Goal: Check status

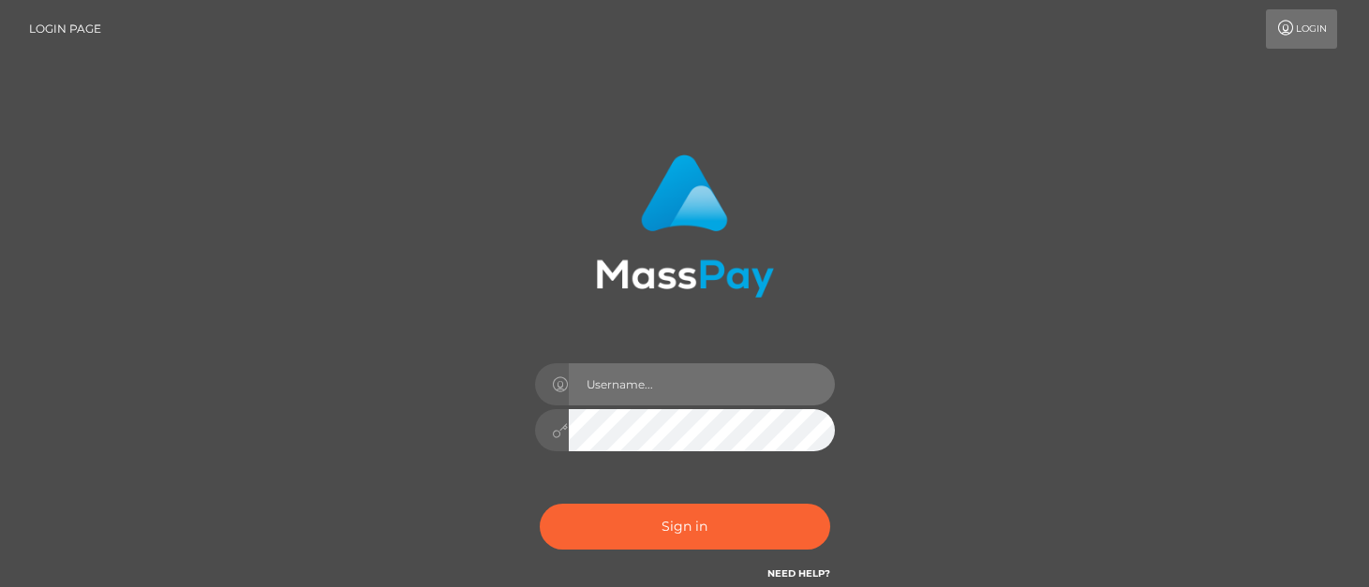
click at [646, 381] on input "text" at bounding box center [702, 385] width 266 height 42
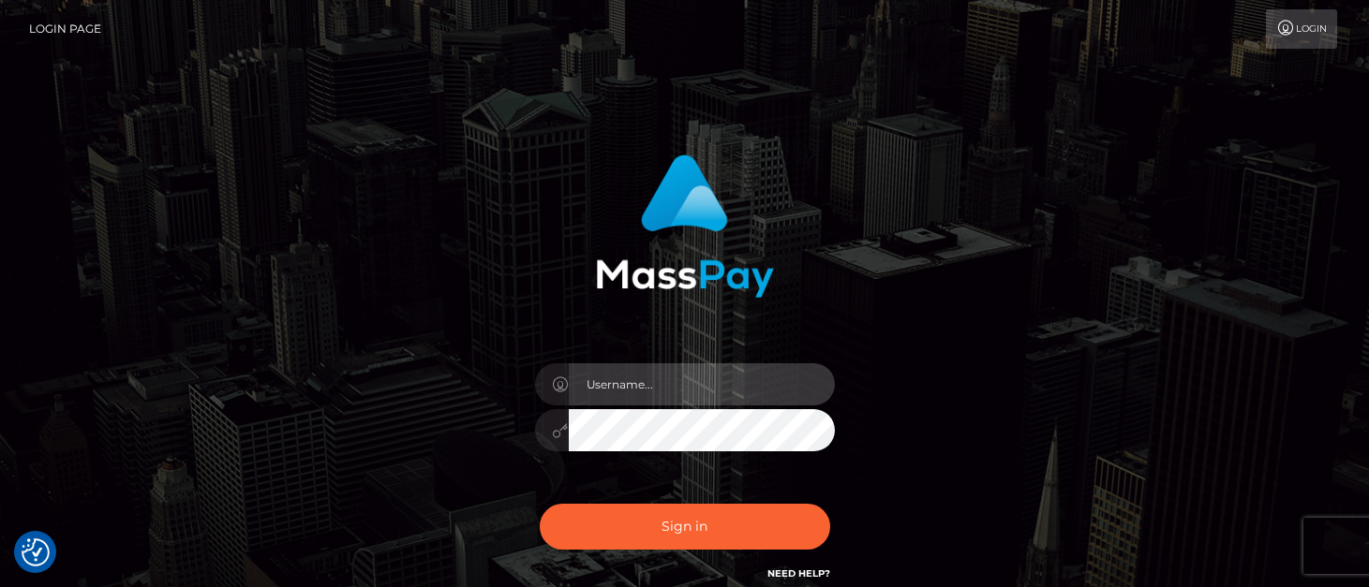
type input "[PERSON_NAME].tilia"
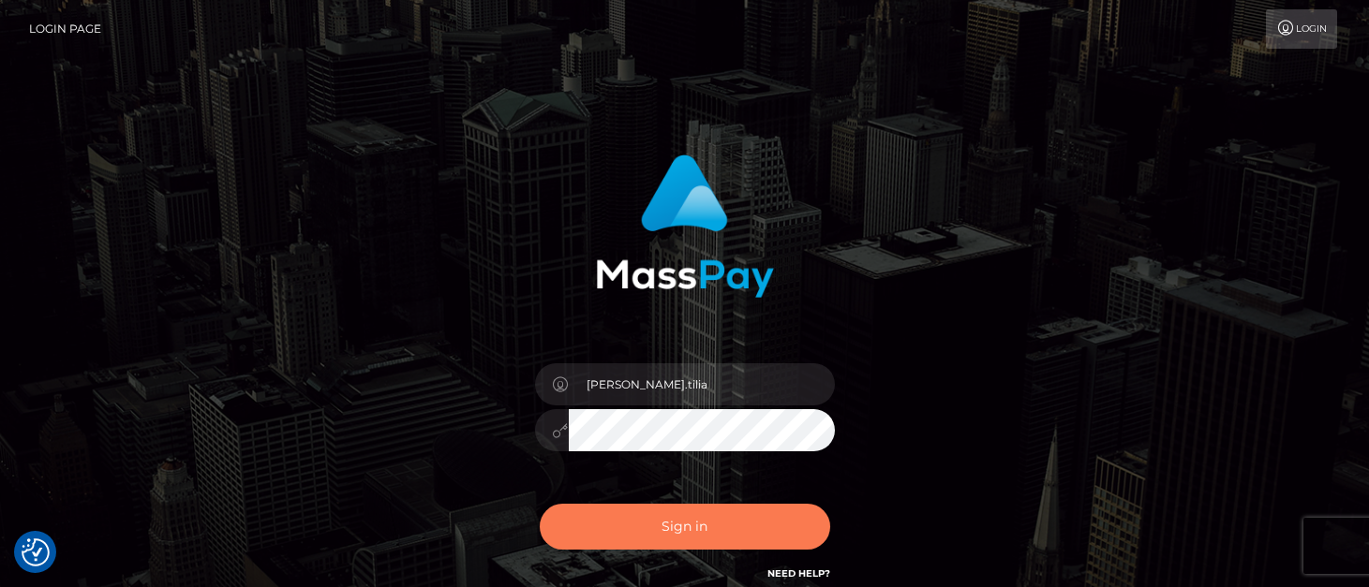
click at [637, 511] on button "Sign in" at bounding box center [685, 527] width 290 height 46
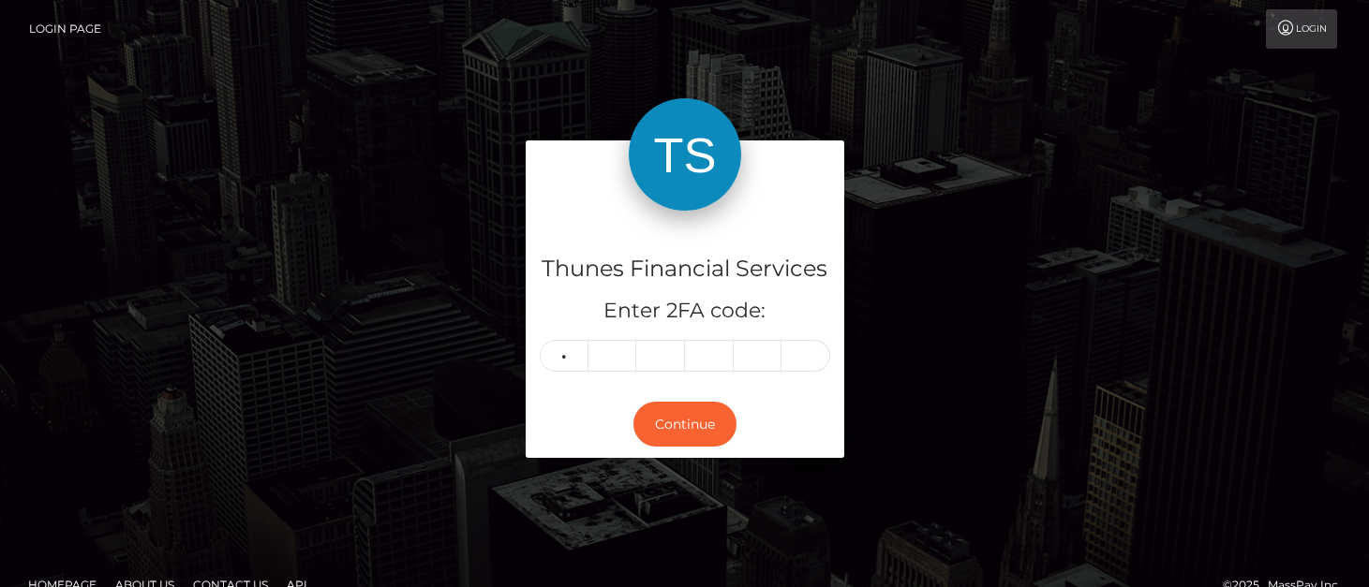
type input "8"
type input "9"
type input "7"
type input "8"
type input "3"
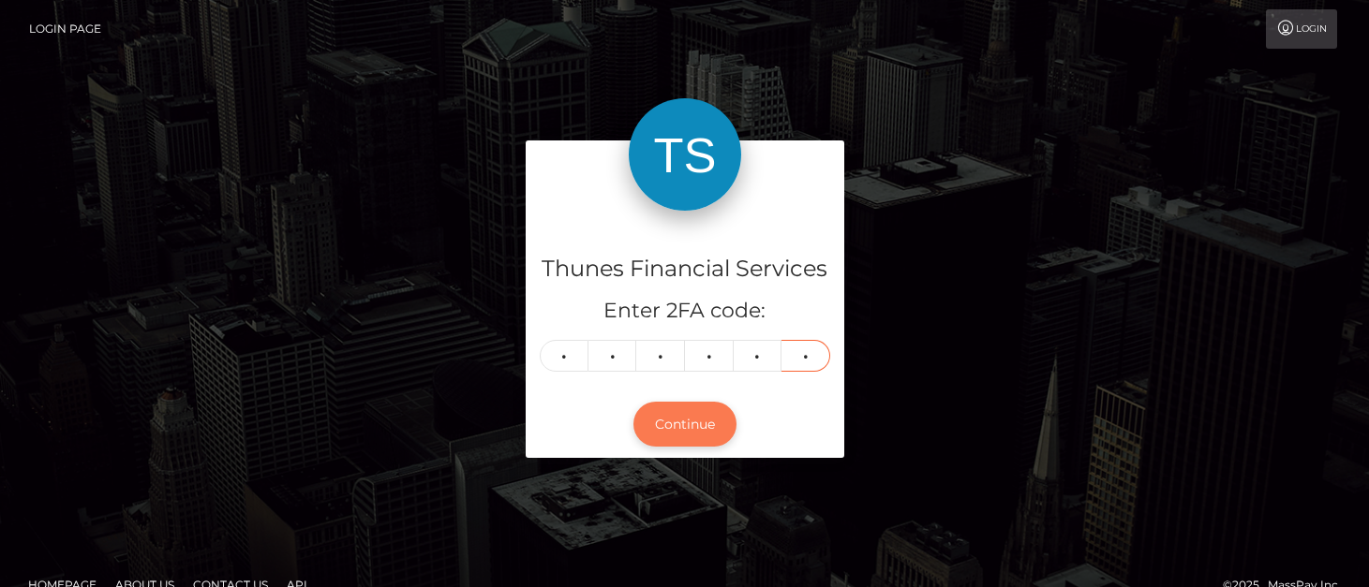
type input "2"
click at [688, 429] on button "Continue" at bounding box center [684, 425] width 103 height 46
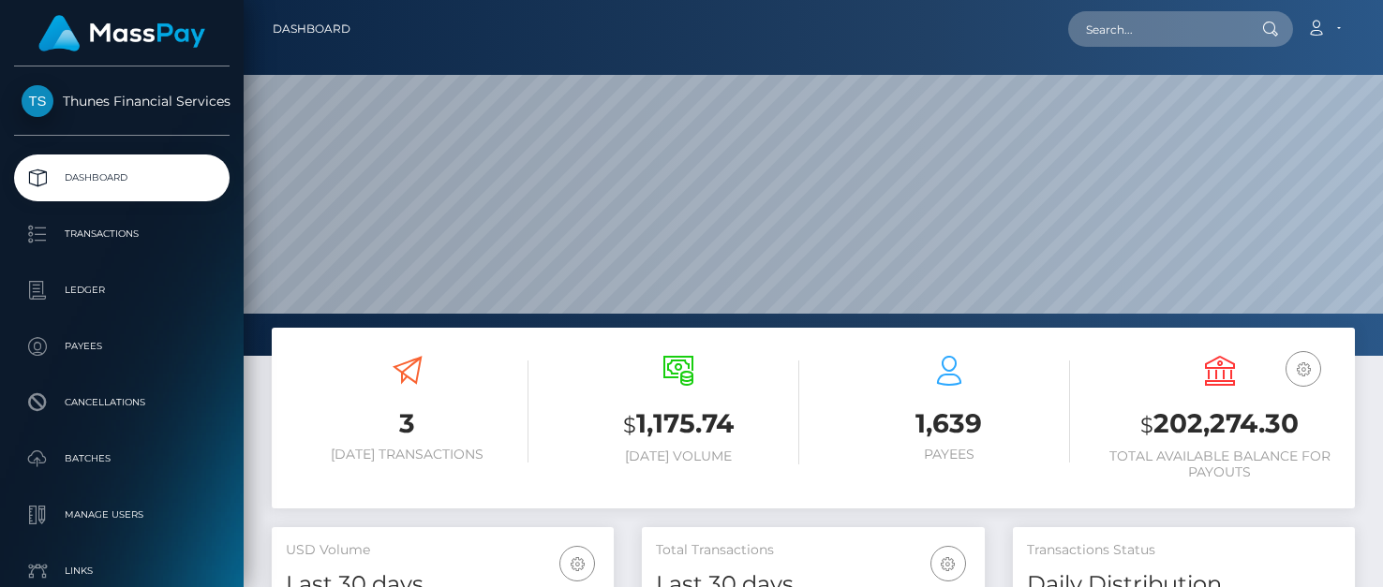
scroll to position [333, 343]
click at [1145, 17] on input "text" at bounding box center [1156, 29] width 176 height 36
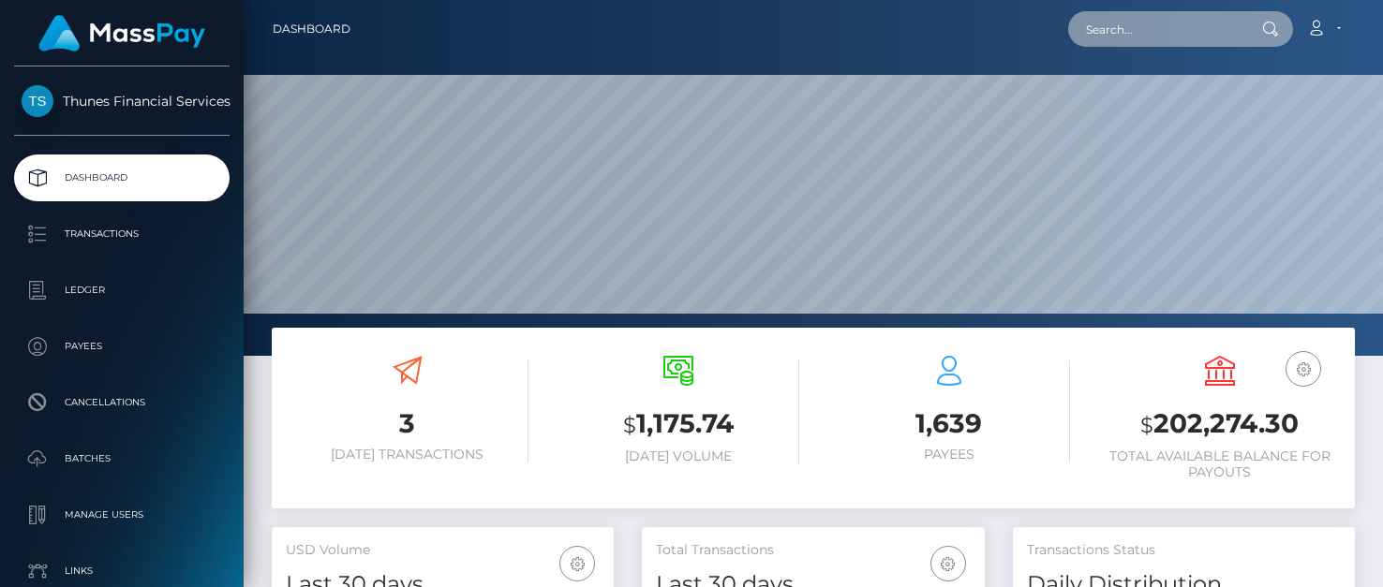
paste input "8660b06e-3499-471f-a50d-45fb068cddaa"
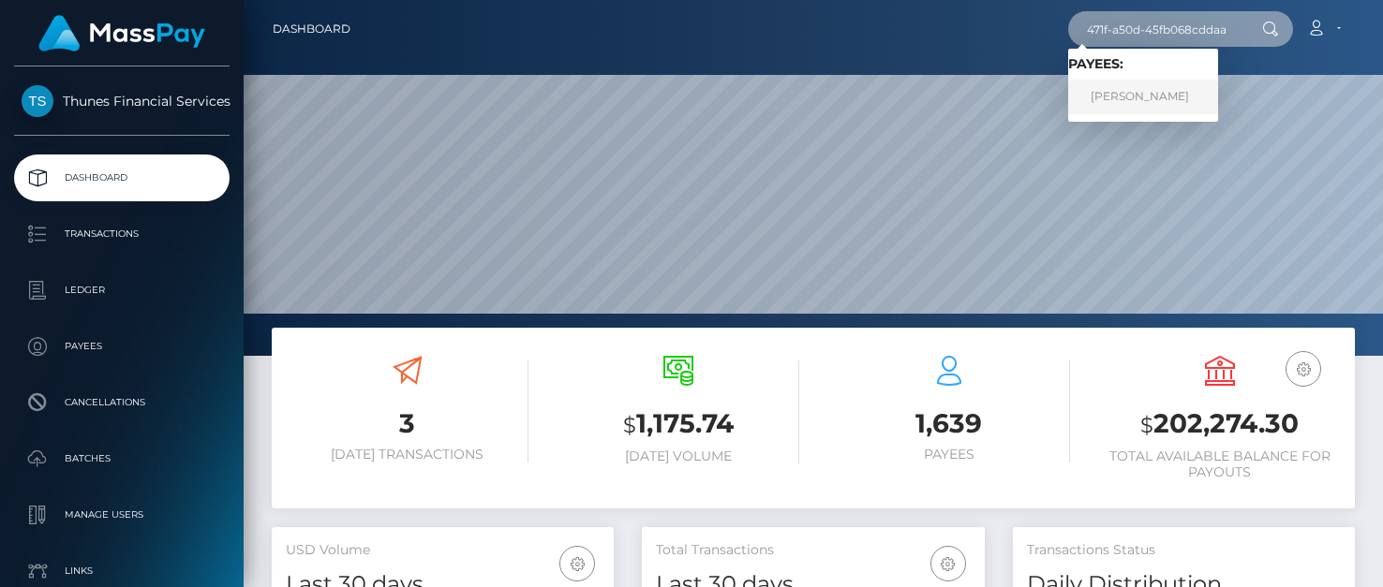
type input "8660b06e-3499-471f-a50d-45fb068cddaa"
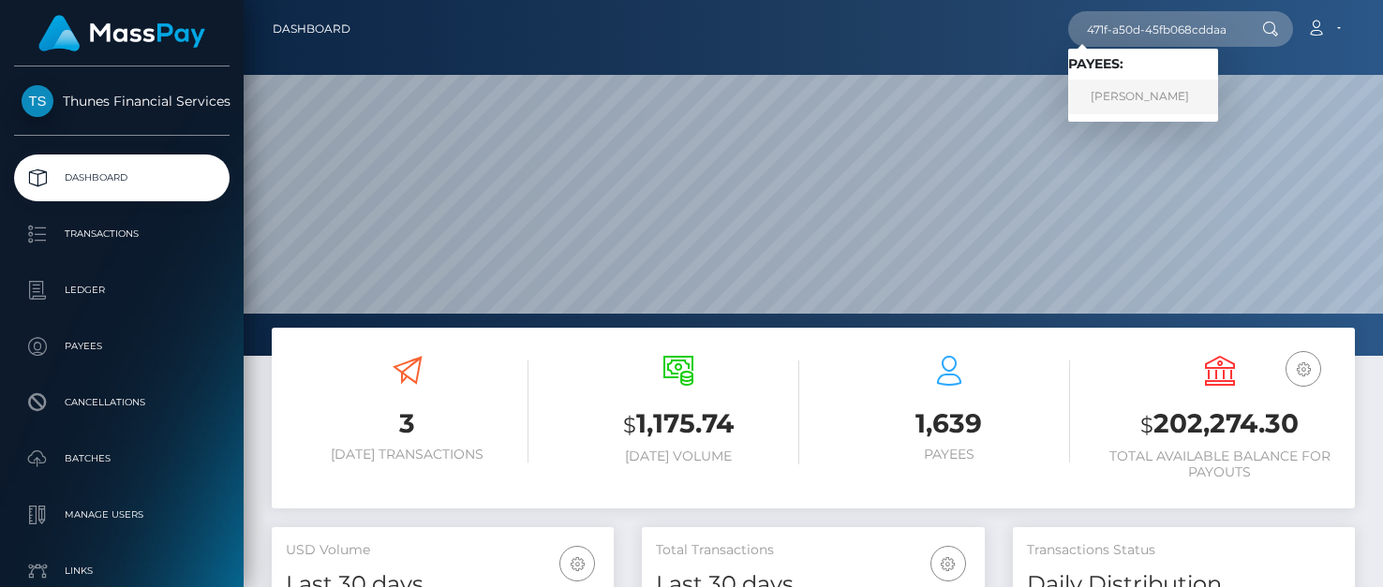
scroll to position [0, 0]
click at [1148, 96] on link "Kyla Prewitt" at bounding box center [1143, 97] width 150 height 35
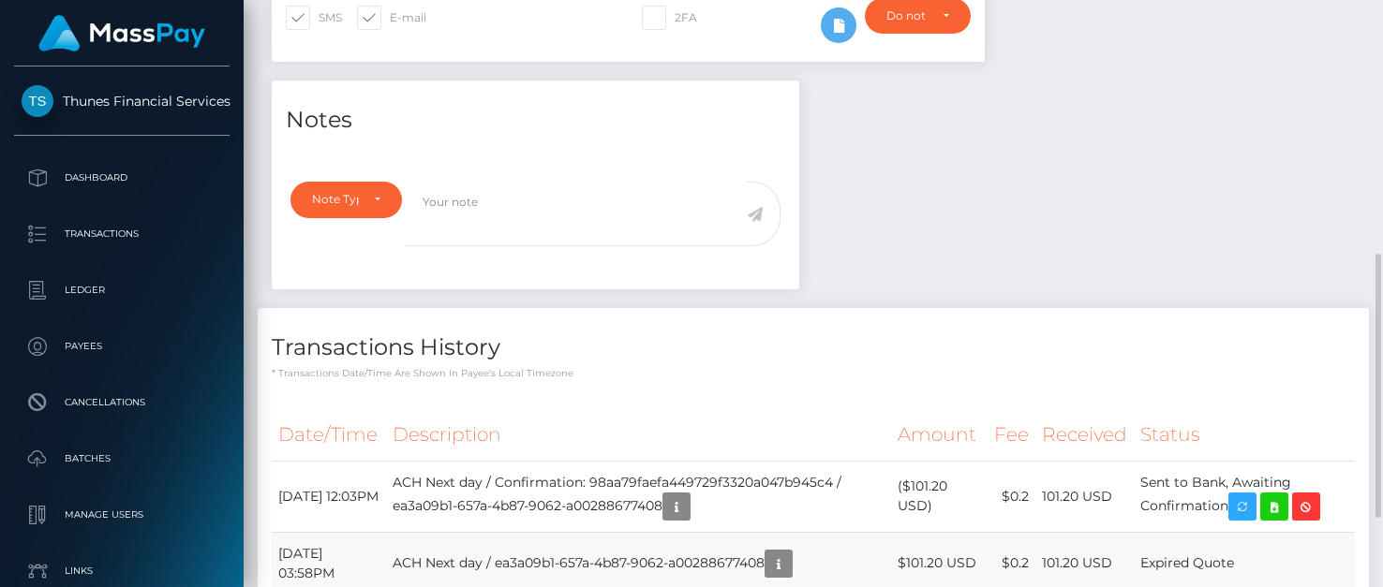
scroll to position [715, 0]
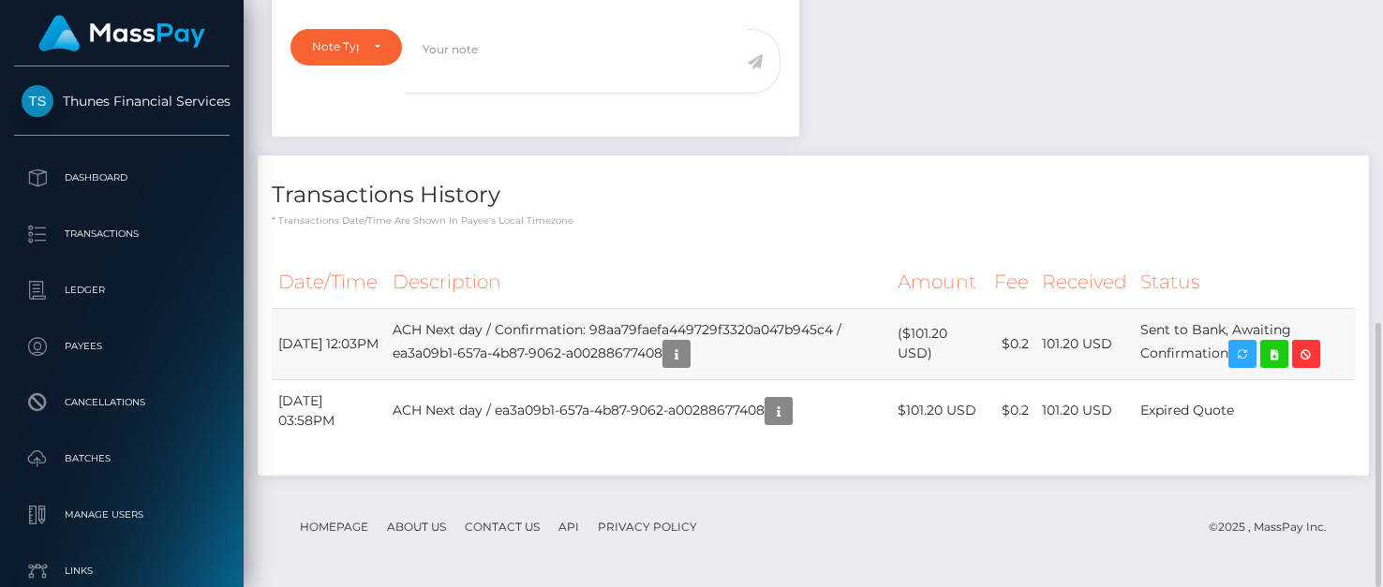
copy td "Sent to Bank, Awaiting Confirmation"
drag, startPoint x: 1149, startPoint y: 331, endPoint x: 1234, endPoint y: 357, distance: 89.2
click at [1234, 357] on td "Sent to Bank, Awaiting Confirmation" at bounding box center [1244, 343] width 221 height 71
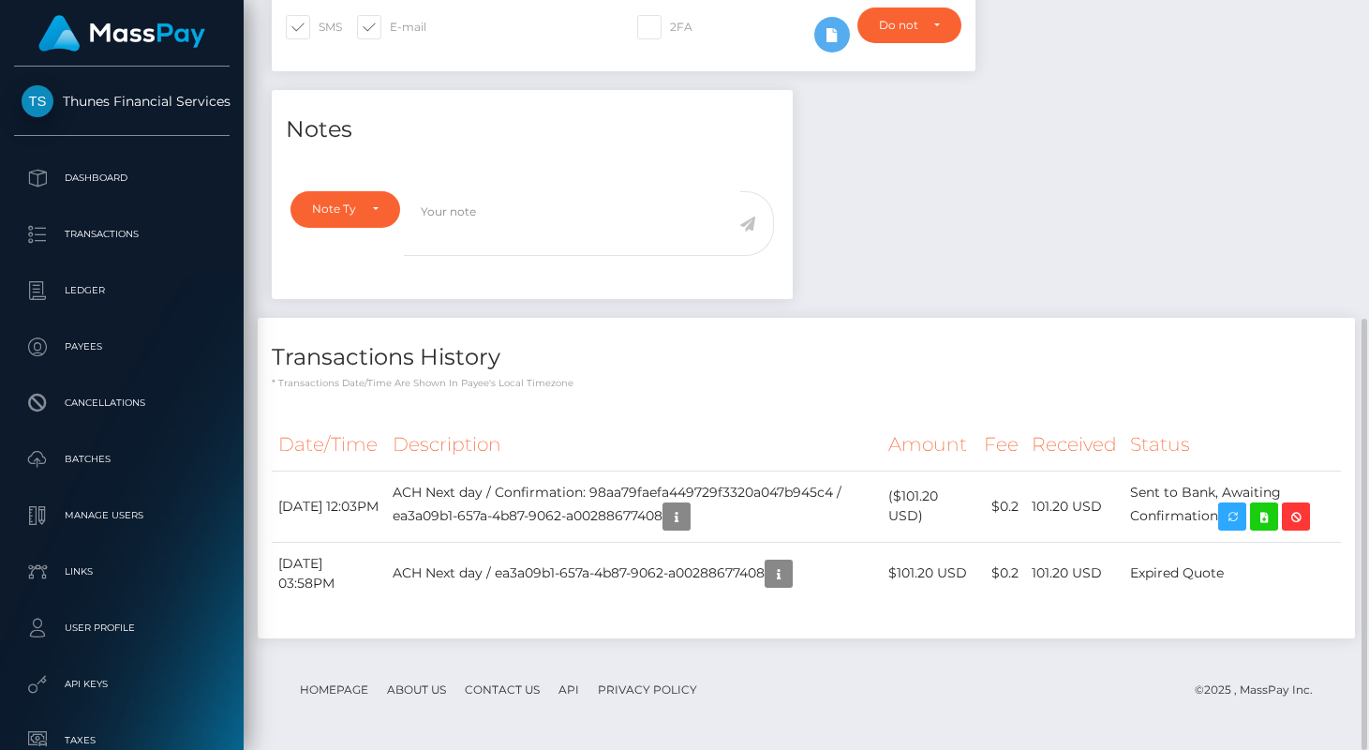
scroll to position [0, 0]
